Goal: Find contact information

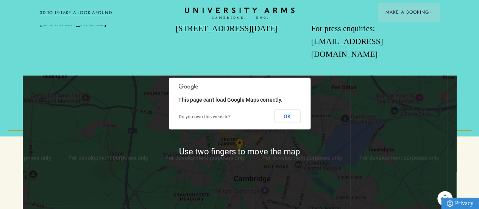
scroll to position [758, 0]
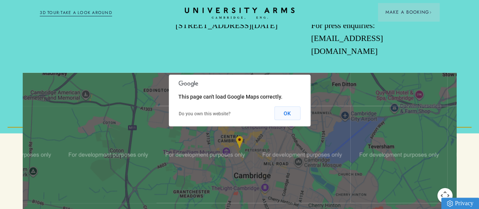
click at [290, 115] on button "OK" at bounding box center [287, 113] width 26 height 14
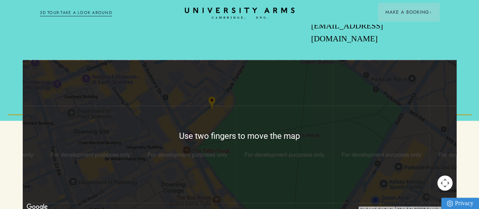
scroll to position [770, 0]
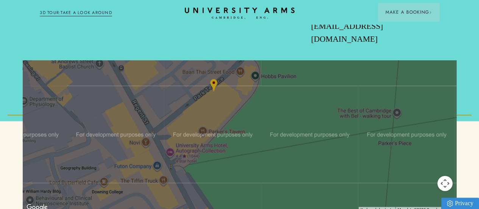
click at [228, 129] on div at bounding box center [239, 136] width 433 height 151
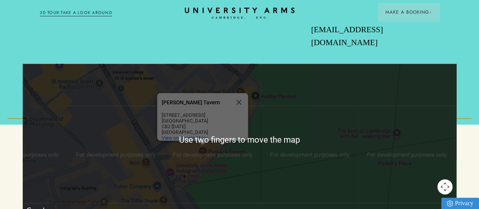
scroll to position [767, 0]
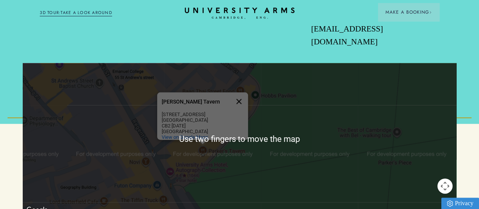
click at [239, 100] on button "Close" at bounding box center [239, 101] width 18 height 18
